Goal: Information Seeking & Learning: Learn about a topic

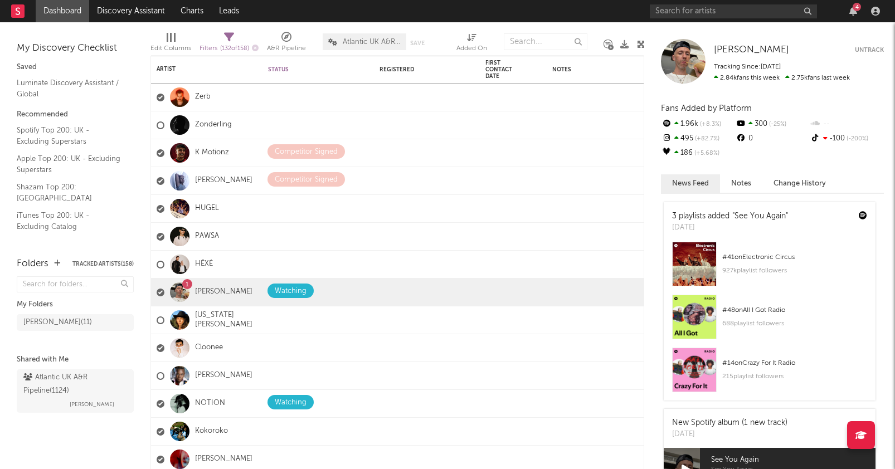
click at [855, 9] on div "4" at bounding box center [857, 7] width 8 height 8
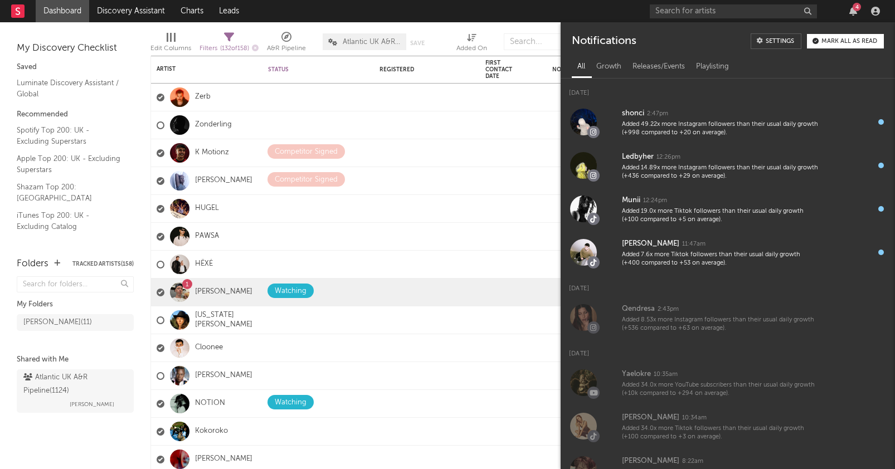
click at [854, 9] on div "4" at bounding box center [857, 7] width 8 height 8
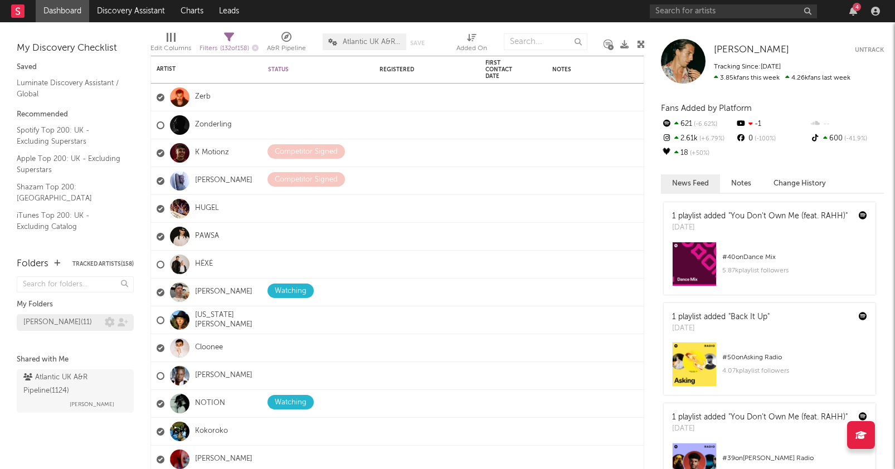
click at [50, 324] on div "Kevin Signed ( 11 )" at bounding box center [75, 322] width 117 height 17
click at [55, 319] on div "Kevin Signed ( 11 )" at bounding box center [57, 322] width 69 height 13
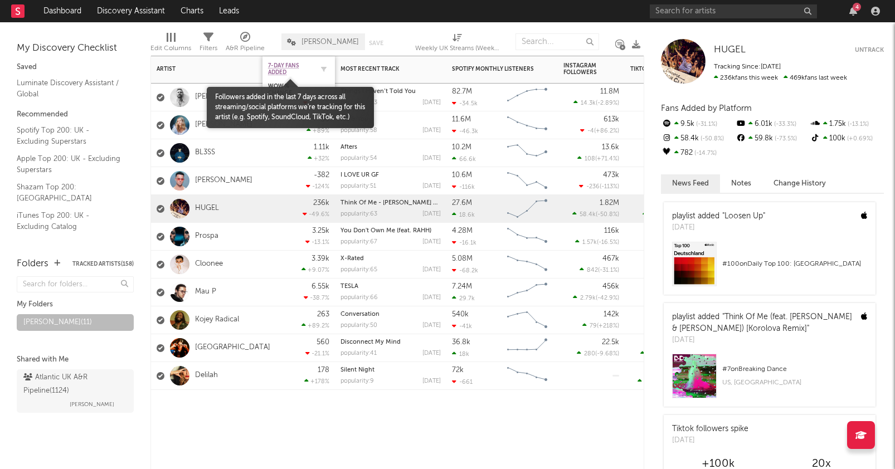
click at [271, 66] on span "7-Day Fans Added" at bounding box center [290, 68] width 45 height 13
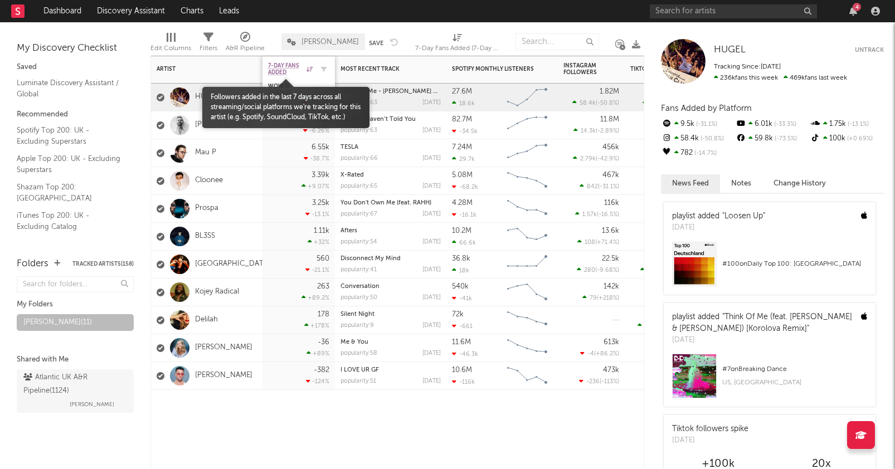
click at [283, 64] on span "7-Day Fans Added" at bounding box center [286, 68] width 36 height 13
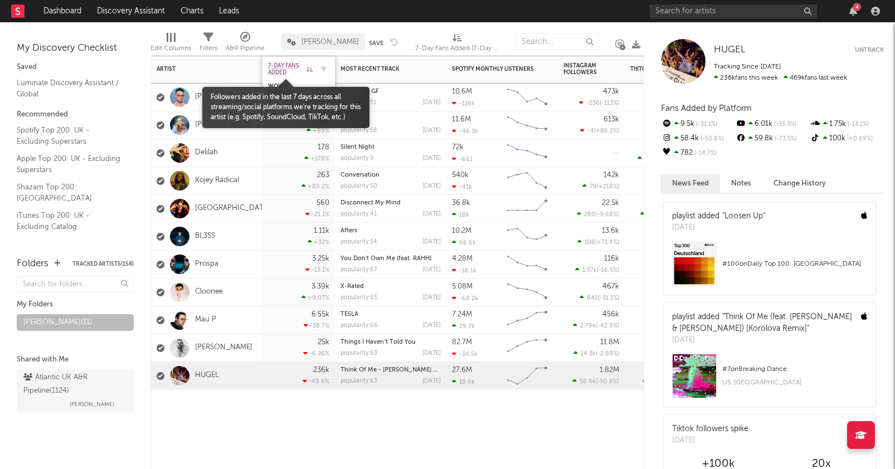
click at [289, 62] on span "7-Day Fans Added" at bounding box center [286, 68] width 36 height 13
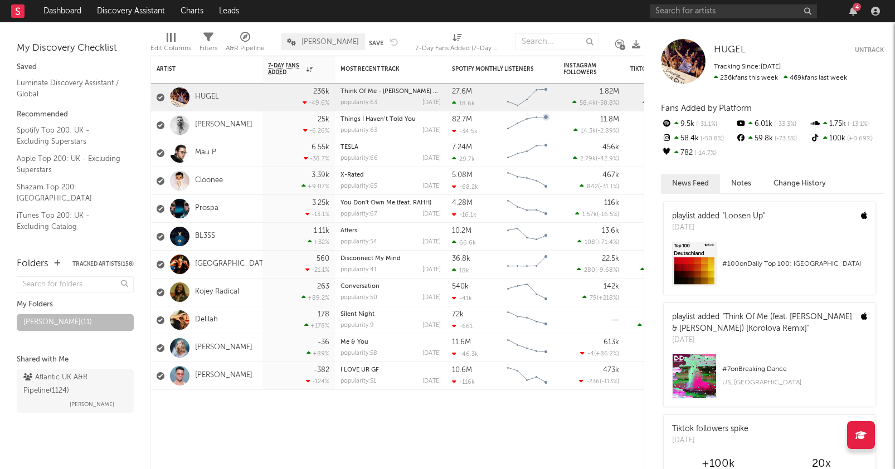
click at [854, 16] on div "4" at bounding box center [767, 11] width 234 height 22
click at [854, 12] on icon "button" at bounding box center [853, 11] width 8 height 9
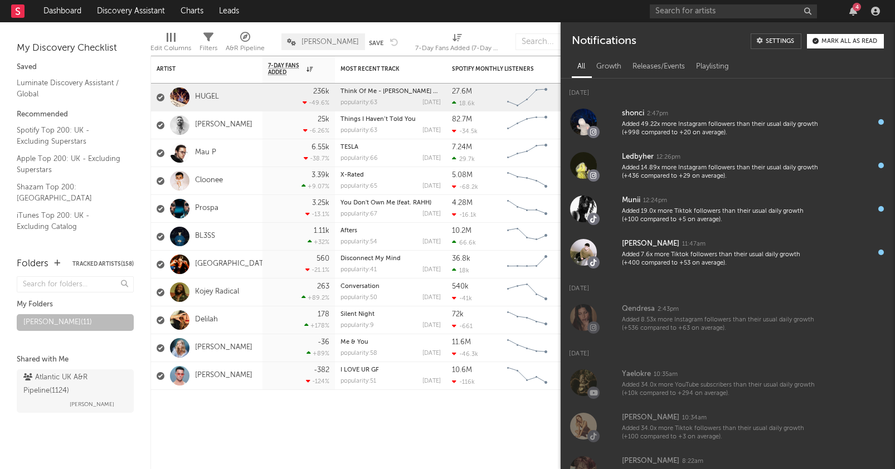
drag, startPoint x: 854, startPoint y: 12, endPoint x: 736, endPoint y: 7, distance: 118.2
click at [854, 12] on icon "button" at bounding box center [853, 11] width 8 height 9
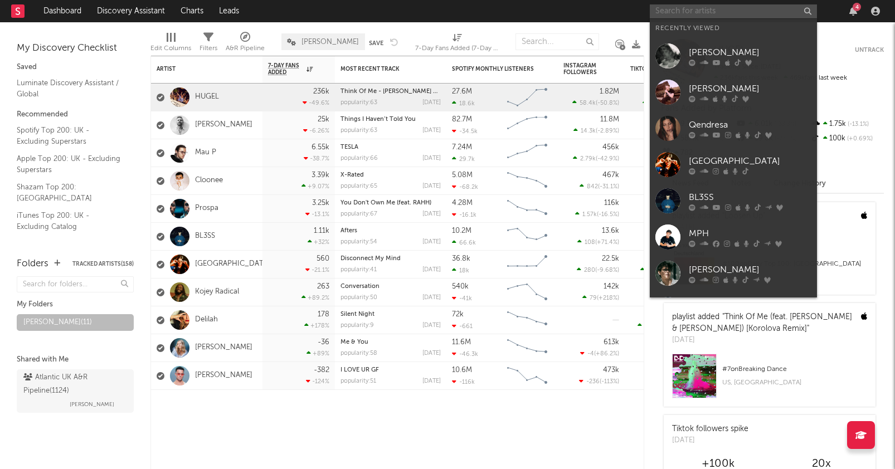
click at [704, 10] on input "text" at bounding box center [733, 11] width 167 height 14
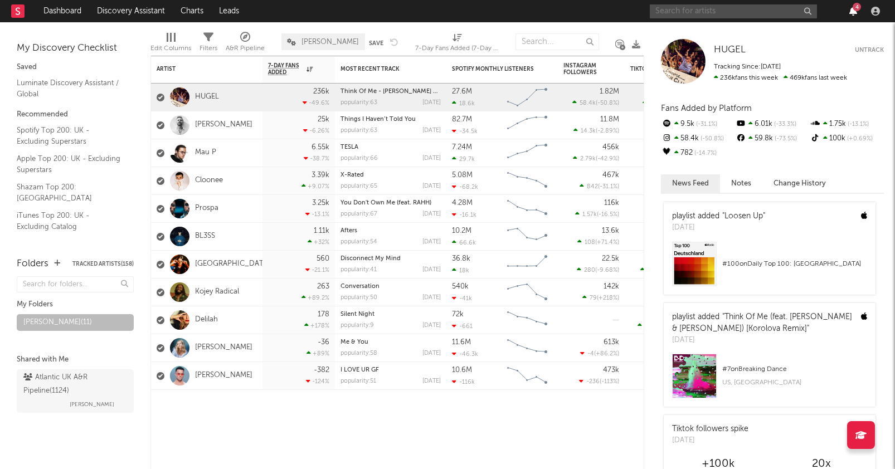
click at [852, 13] on icon "button" at bounding box center [853, 11] width 8 height 9
click at [353, 424] on div "7-Day Fans Added WoW % Change Most Recent Track Popularity Released Spotify Mon…" at bounding box center [397, 263] width 494 height 414
click at [854, 12] on icon "button" at bounding box center [853, 11] width 8 height 9
